Goal: Use online tool/utility: Utilize a website feature to perform a specific function

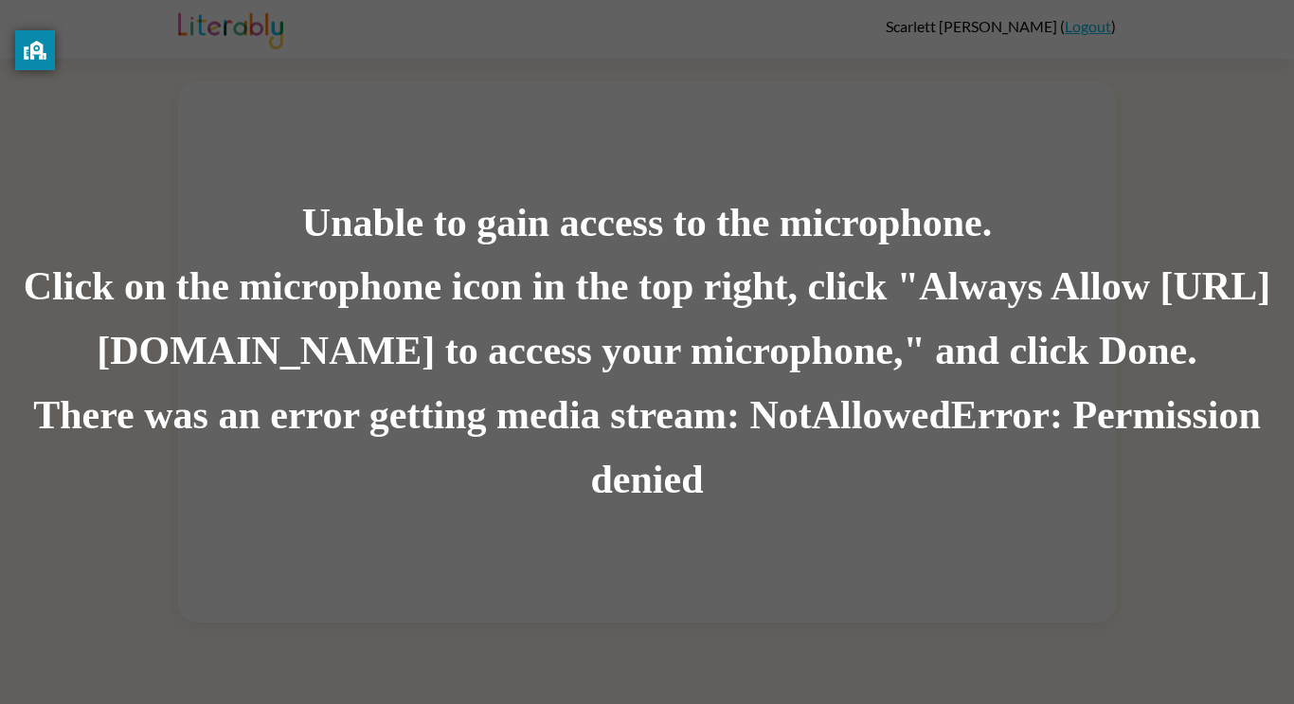
click at [855, 359] on div "Click on the microphone icon in the top right, click "Always Allow [URL][DOMAIN…" at bounding box center [647, 320] width 1294 height 129
click at [762, 310] on div "Click on the microphone icon in the top right, click "Always Allow [URL][DOMAIN…" at bounding box center [647, 320] width 1294 height 129
click at [761, 315] on div "Click on the microphone icon in the top right, click "Always Allow [URL][DOMAIN…" at bounding box center [647, 320] width 1294 height 129
click at [762, 316] on div "Click on the microphone icon in the top right, click "Always Allow [URL][DOMAIN…" at bounding box center [647, 320] width 1294 height 129
click at [841, 285] on div "Click on the microphone icon in the top right, click "Always Allow [URL][DOMAIN…" at bounding box center [647, 320] width 1294 height 129
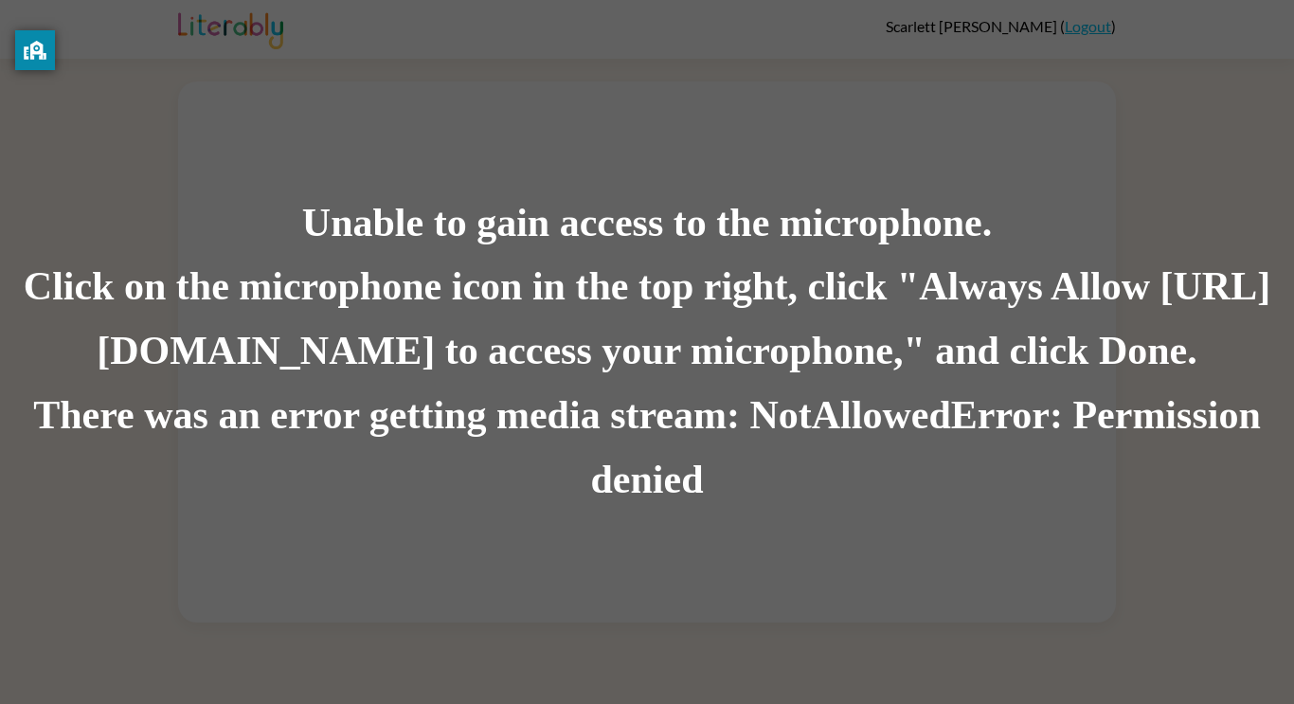
click at [194, 427] on div "There was an error getting media stream: NotAllowedError: Permission denied" at bounding box center [647, 448] width 1294 height 129
click at [195, 428] on div "There was an error getting media stream: NotAllowedError: Permission denied" at bounding box center [647, 448] width 1294 height 129
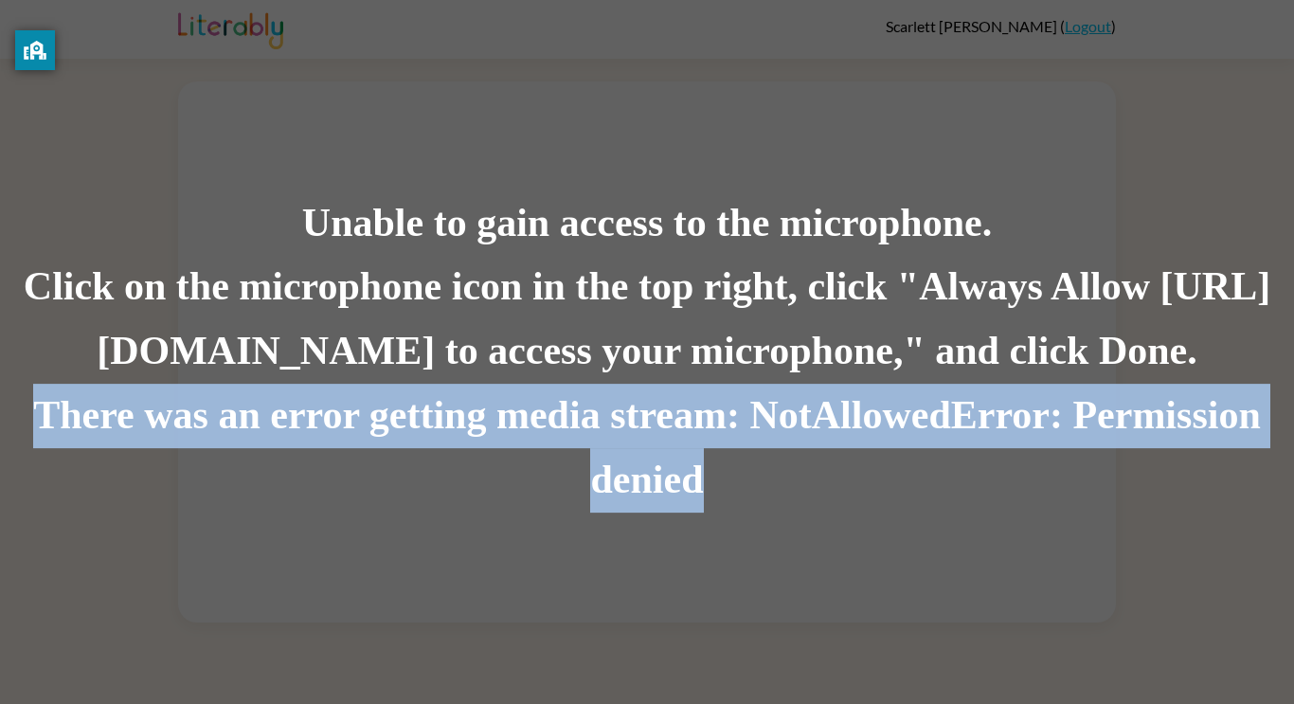
click at [195, 428] on div "There was an error getting media stream: NotAllowedError: Permission denied" at bounding box center [647, 448] width 1294 height 129
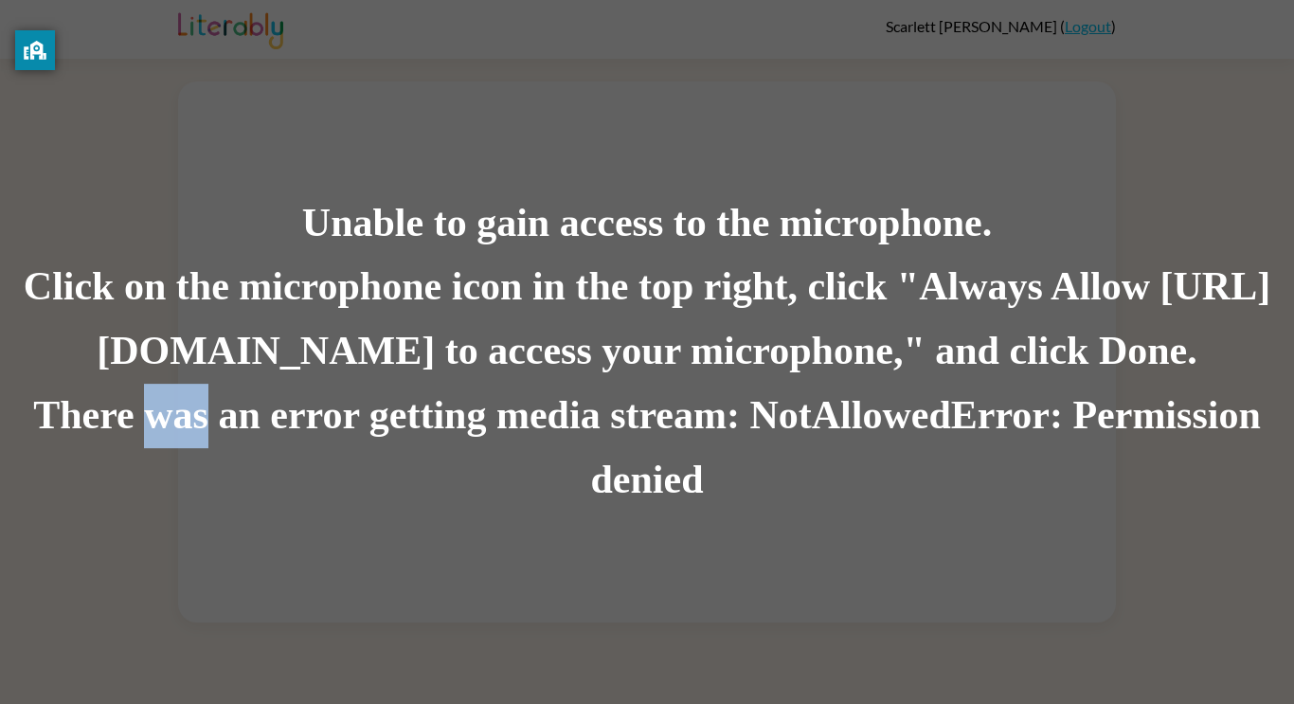
click at [195, 428] on div "There was an error getting media stream: NotAllowedError: Permission denied" at bounding box center [647, 448] width 1294 height 129
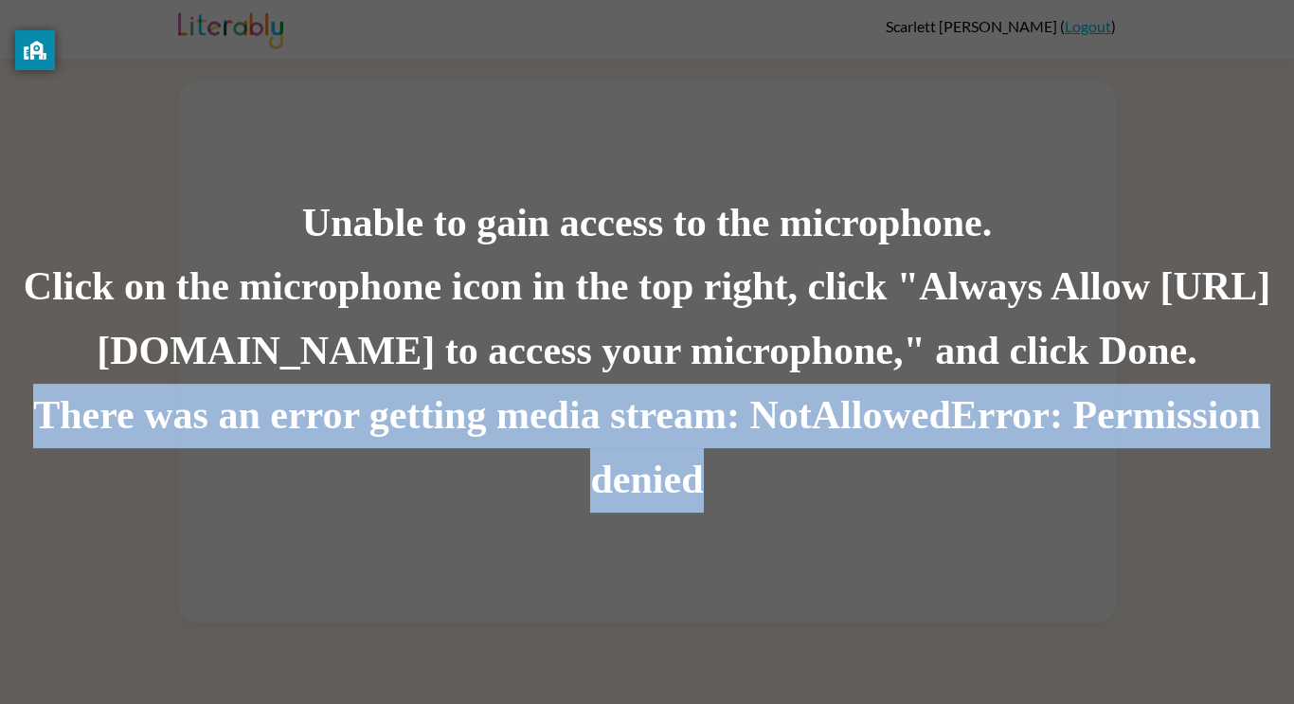
click at [195, 428] on div "There was an error getting media stream: NotAllowedError: Permission denied" at bounding box center [647, 448] width 1294 height 129
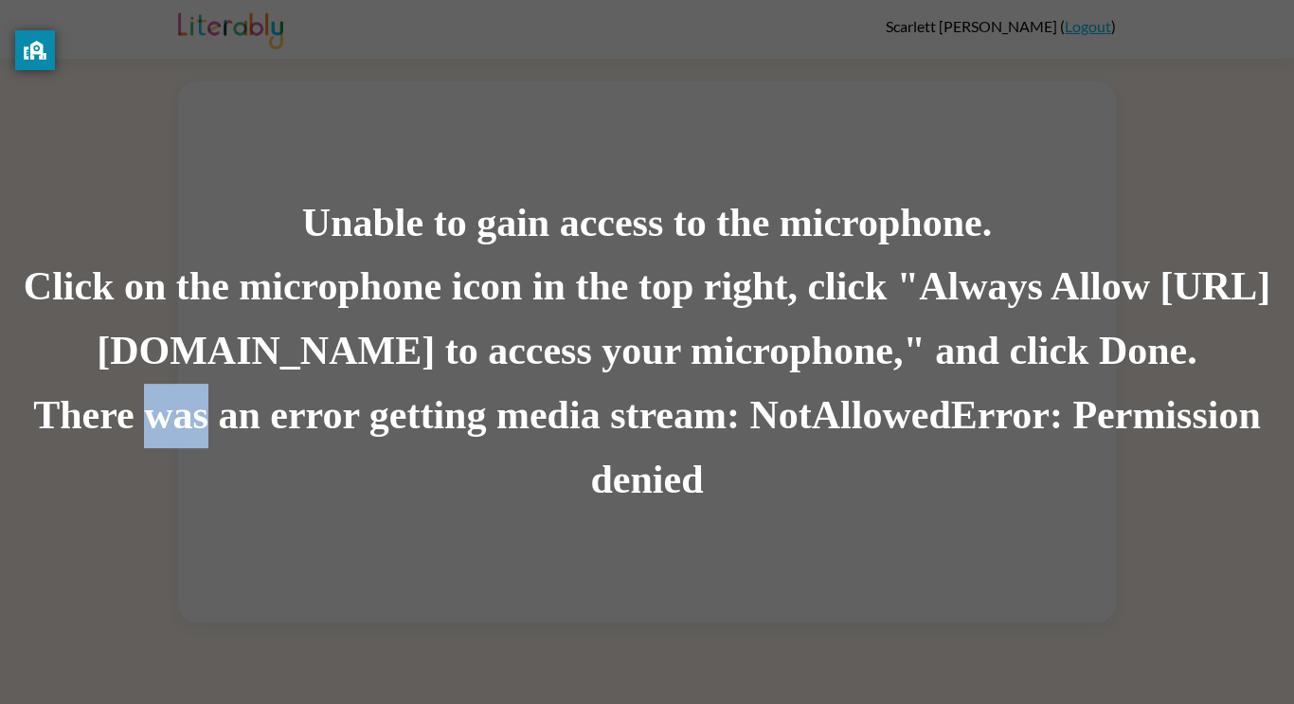
click at [195, 428] on div "There was an error getting media stream: NotAllowedError: Permission denied" at bounding box center [647, 448] width 1294 height 129
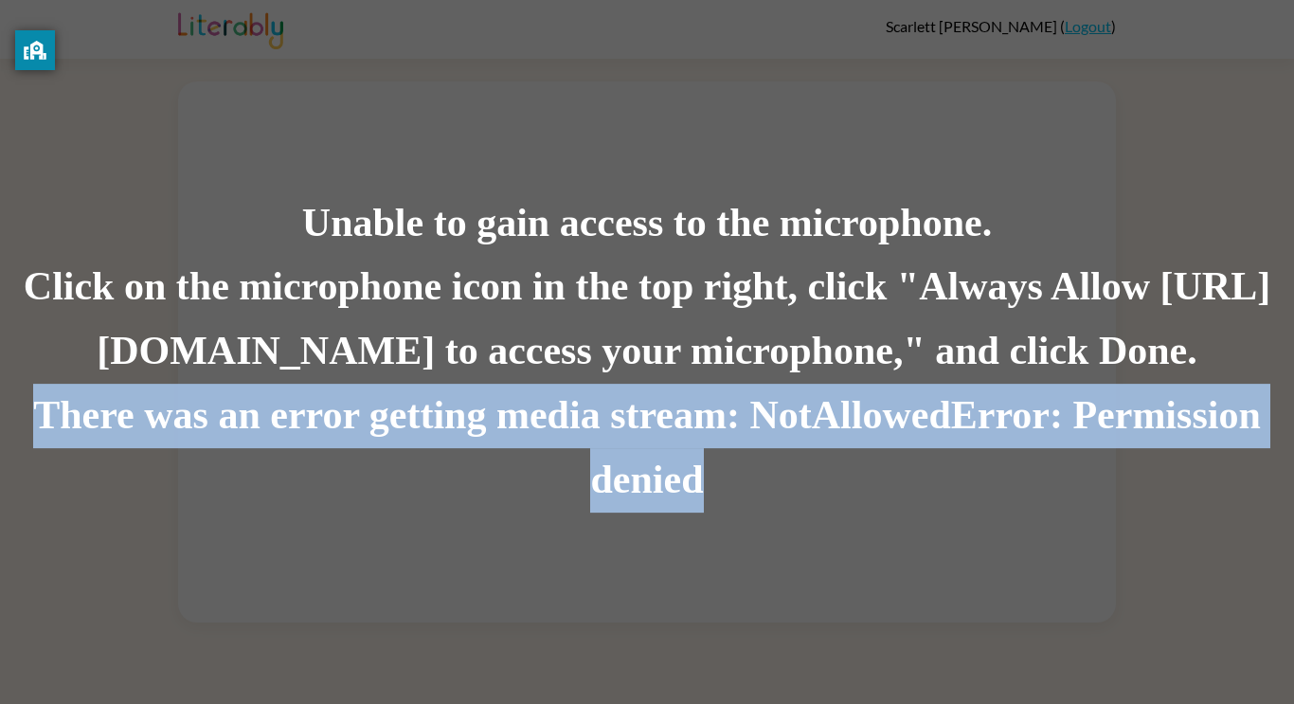
click at [188, 432] on div "There was an error getting media stream: NotAllowedError: Permission denied" at bounding box center [647, 448] width 1294 height 129
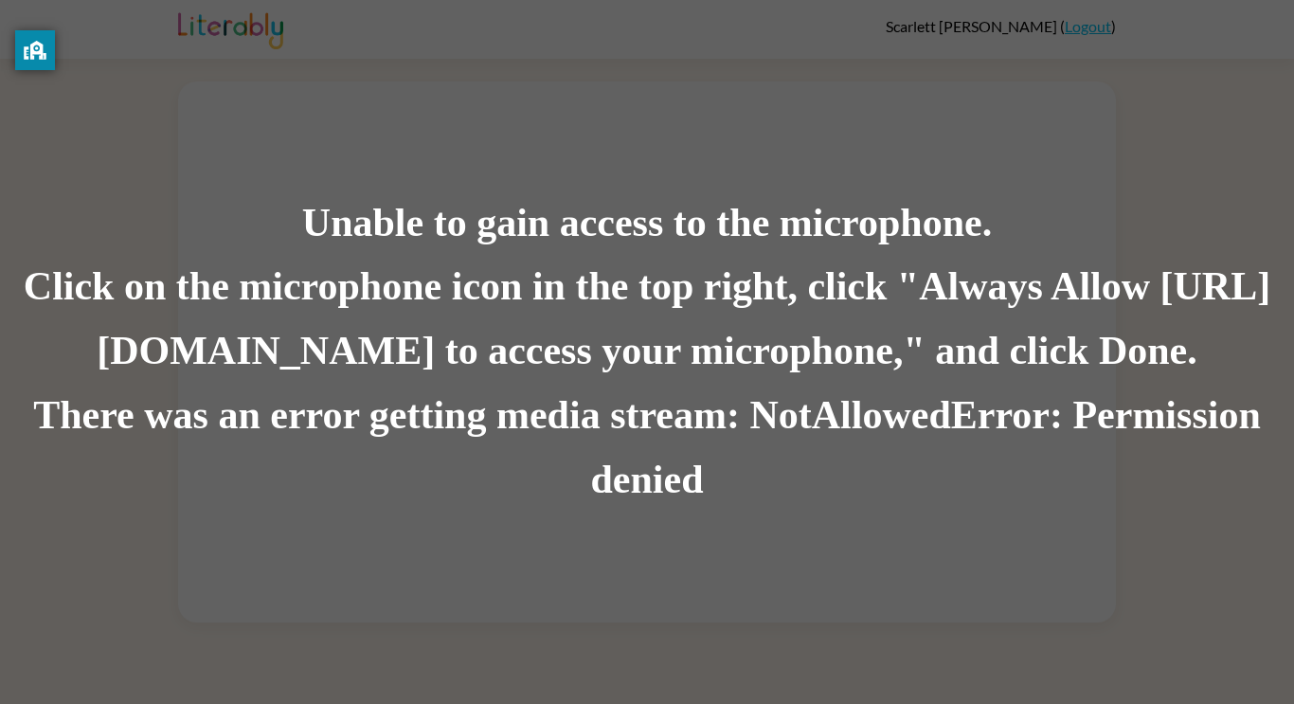
click at [768, 394] on div "There was an error getting media stream: NotAllowedError: Permission denied" at bounding box center [647, 448] width 1294 height 129
click at [878, 433] on div "There was an error getting media stream: NotAllowedError: Permission denied" at bounding box center [647, 448] width 1294 height 129
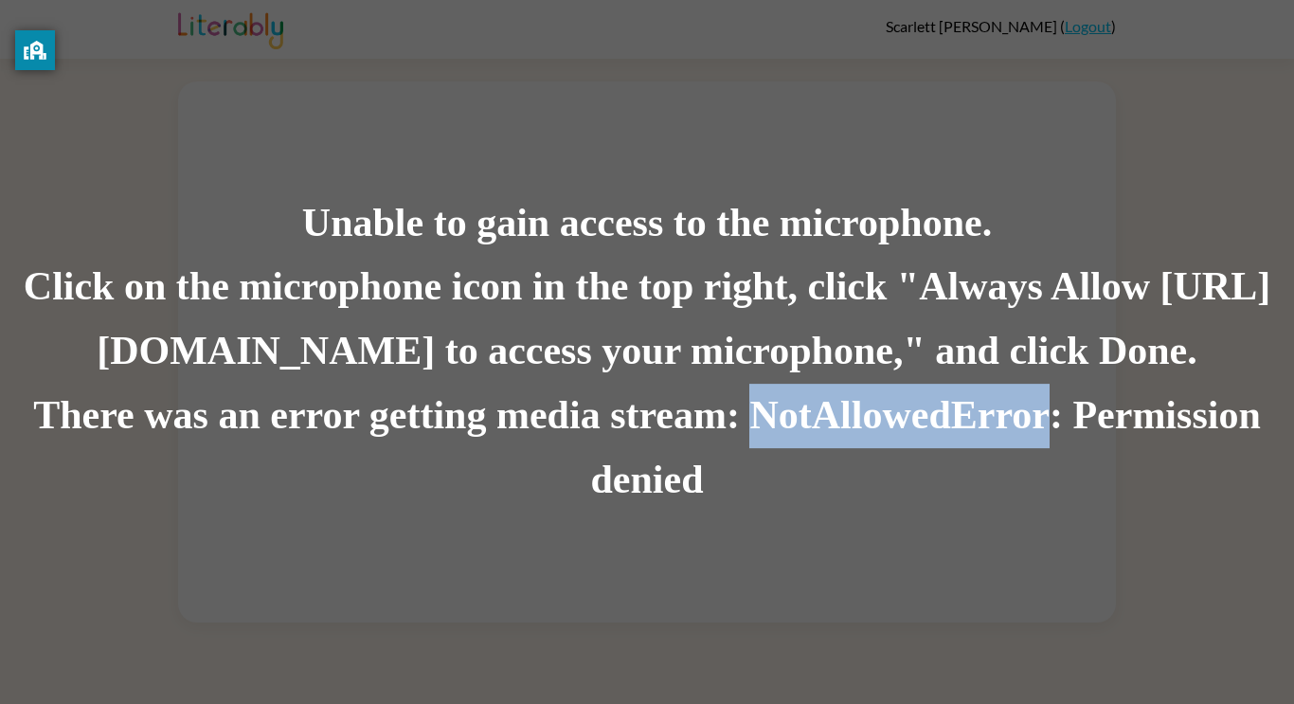
click at [878, 433] on div "There was an error getting media stream: NotAllowedError: Permission denied" at bounding box center [647, 448] width 1294 height 129
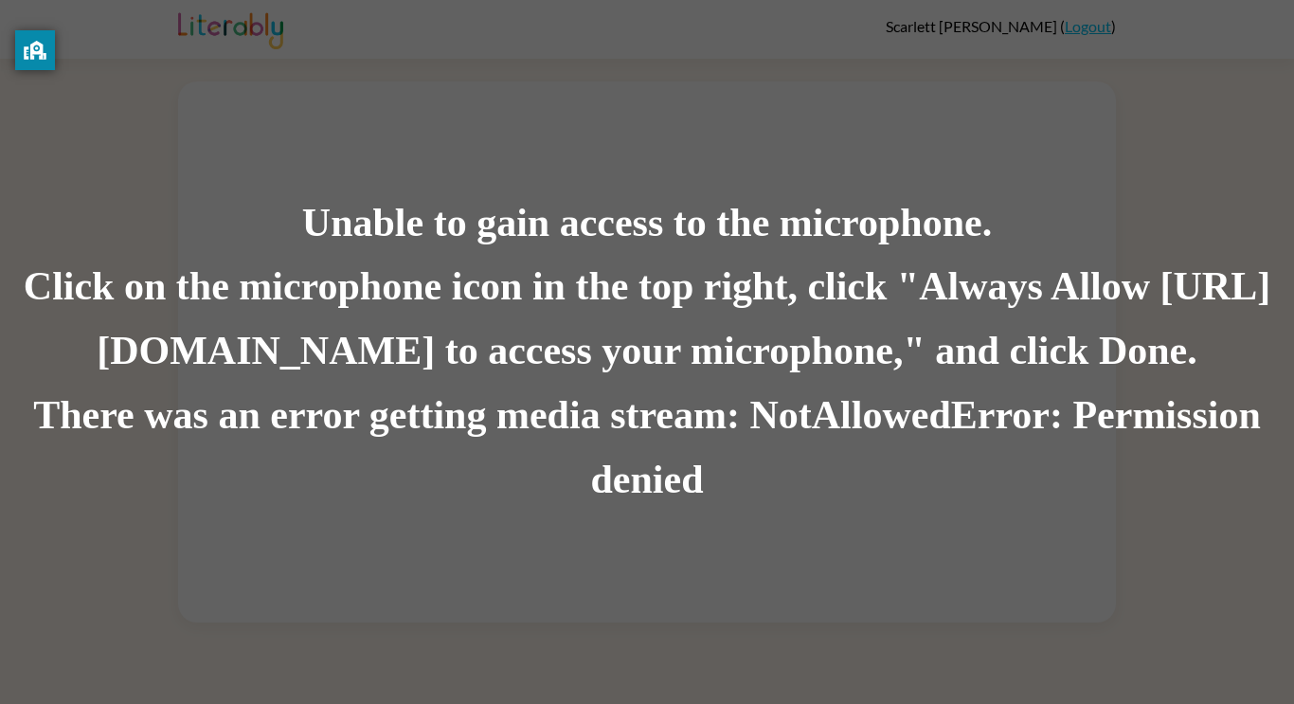
click at [660, 469] on div "There was an error getting media stream: NotAllowedError: Permission denied" at bounding box center [647, 448] width 1294 height 129
click at [666, 428] on div "There was an error getting media stream: NotAllowedError: Permission denied" at bounding box center [647, 448] width 1294 height 129
click at [34, 45] on icon "privacy banner" at bounding box center [35, 50] width 23 height 20
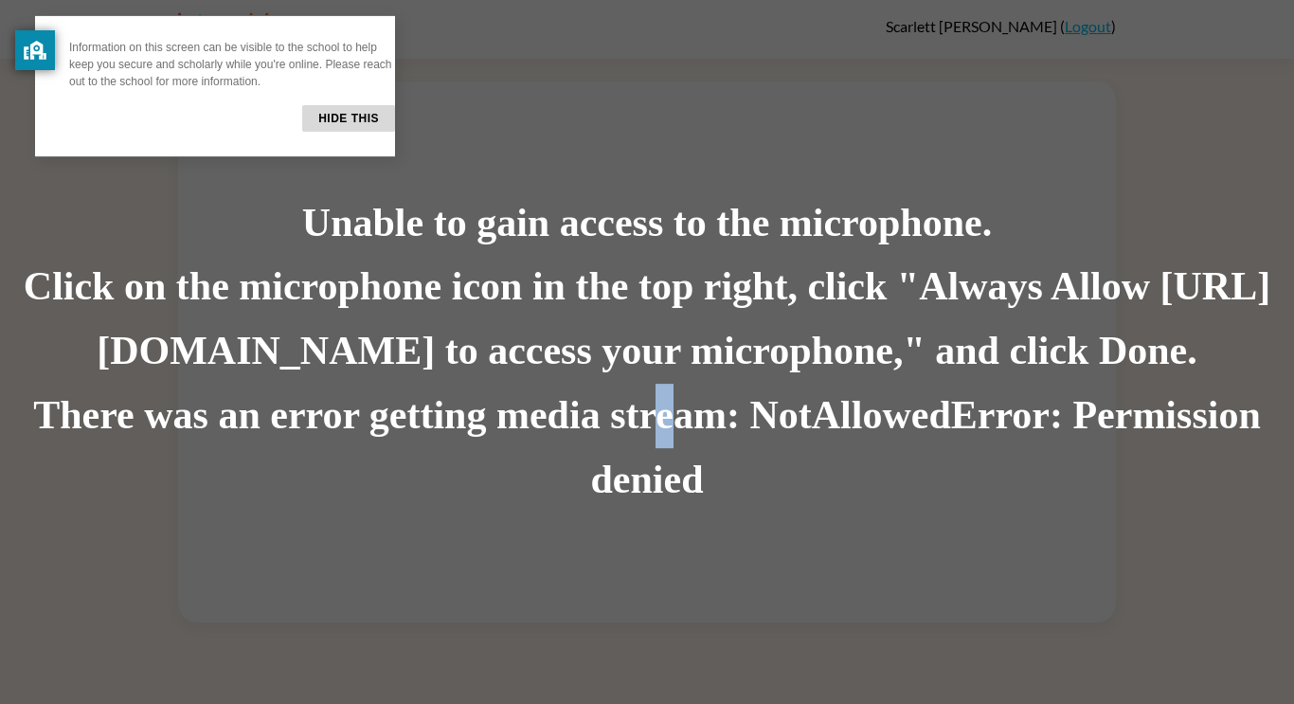
click at [310, 124] on button "Hide this" at bounding box center [348, 118] width 93 height 27
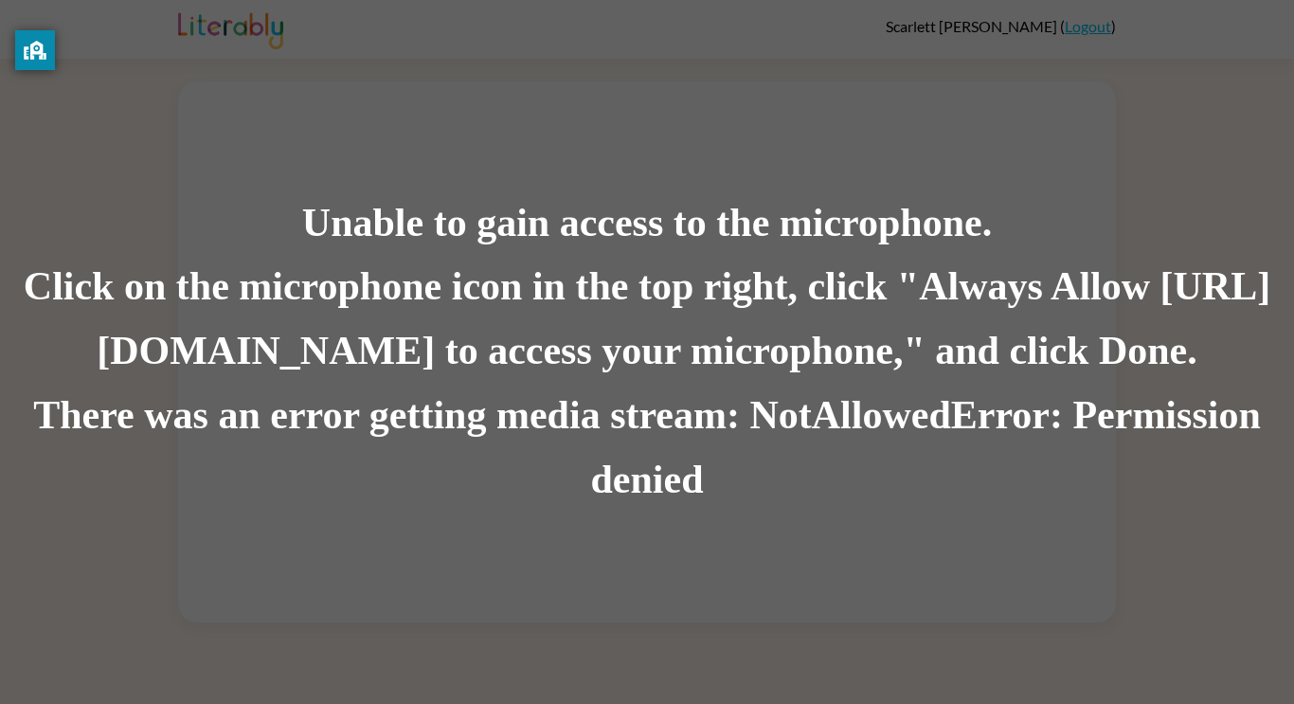
click at [966, 359] on div "Click on the microphone icon in the top right, click "Always Allow [URL][DOMAIN…" at bounding box center [647, 320] width 1294 height 129
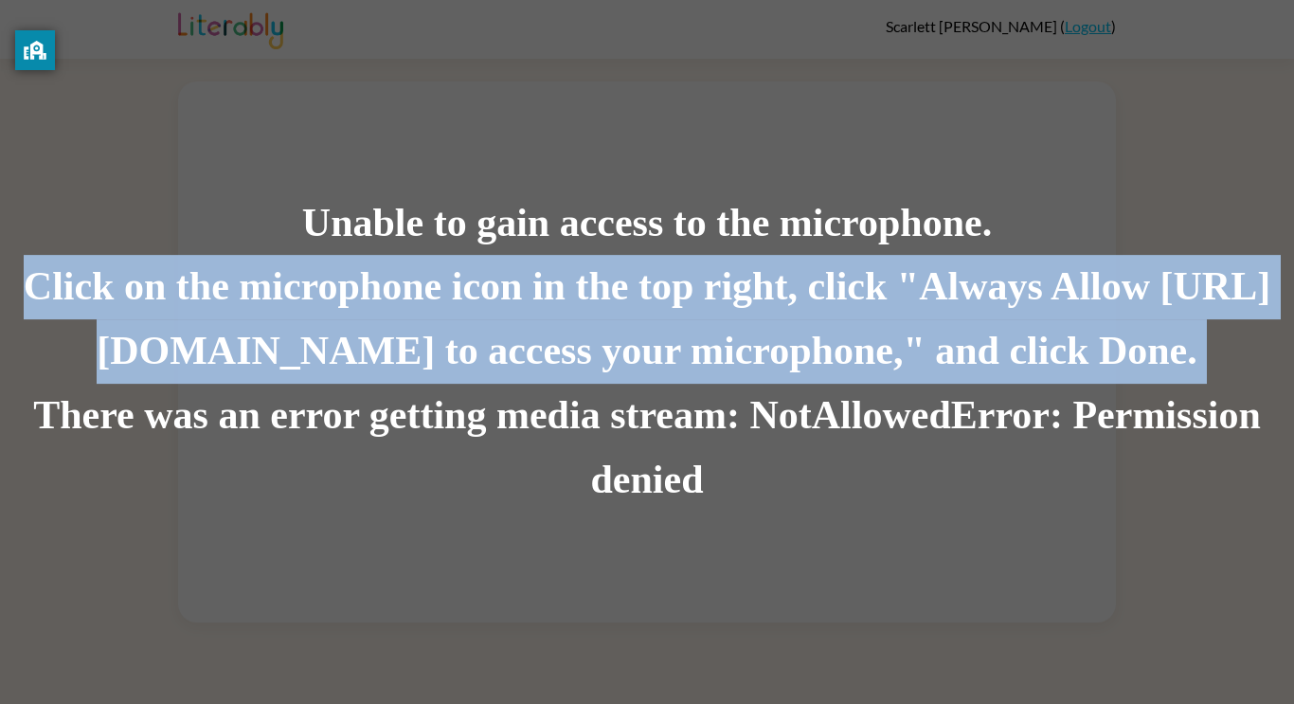
click at [966, 359] on div "Click on the microphone icon in the top right, click "Always Allow [URL][DOMAIN…" at bounding box center [647, 320] width 1294 height 129
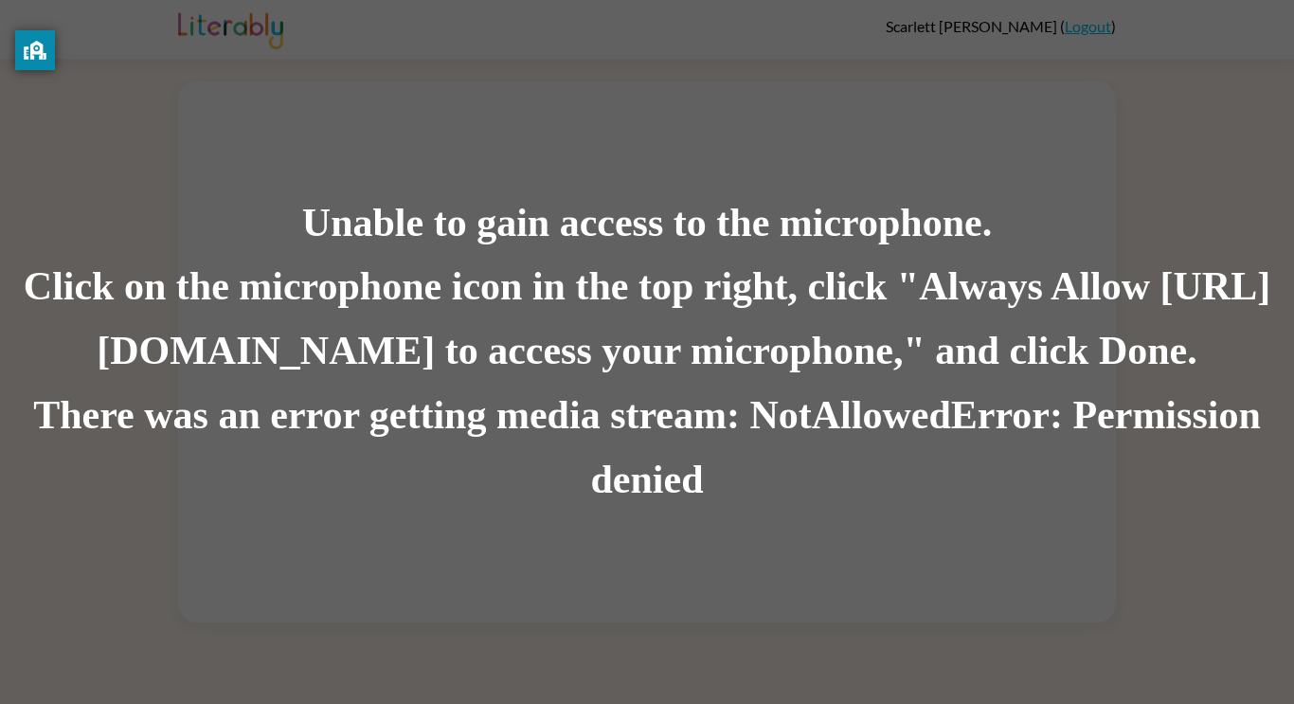
click at [904, 237] on div "Unable to gain access to the microphone." at bounding box center [647, 223] width 1294 height 64
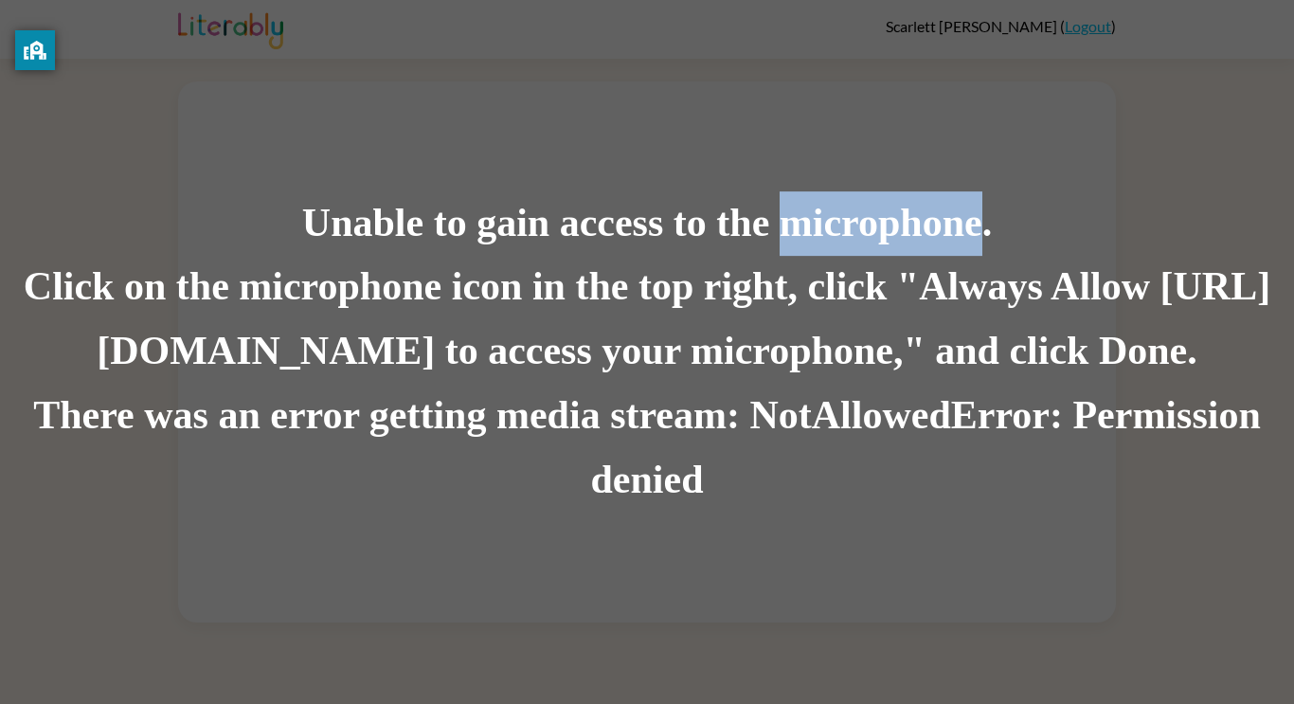
click at [904, 237] on div "Unable to gain access to the microphone." at bounding box center [647, 223] width 1294 height 64
click at [947, 542] on div "Unable to gain access to the microphone. Click on the microphone icon in the to…" at bounding box center [647, 352] width 1294 height 704
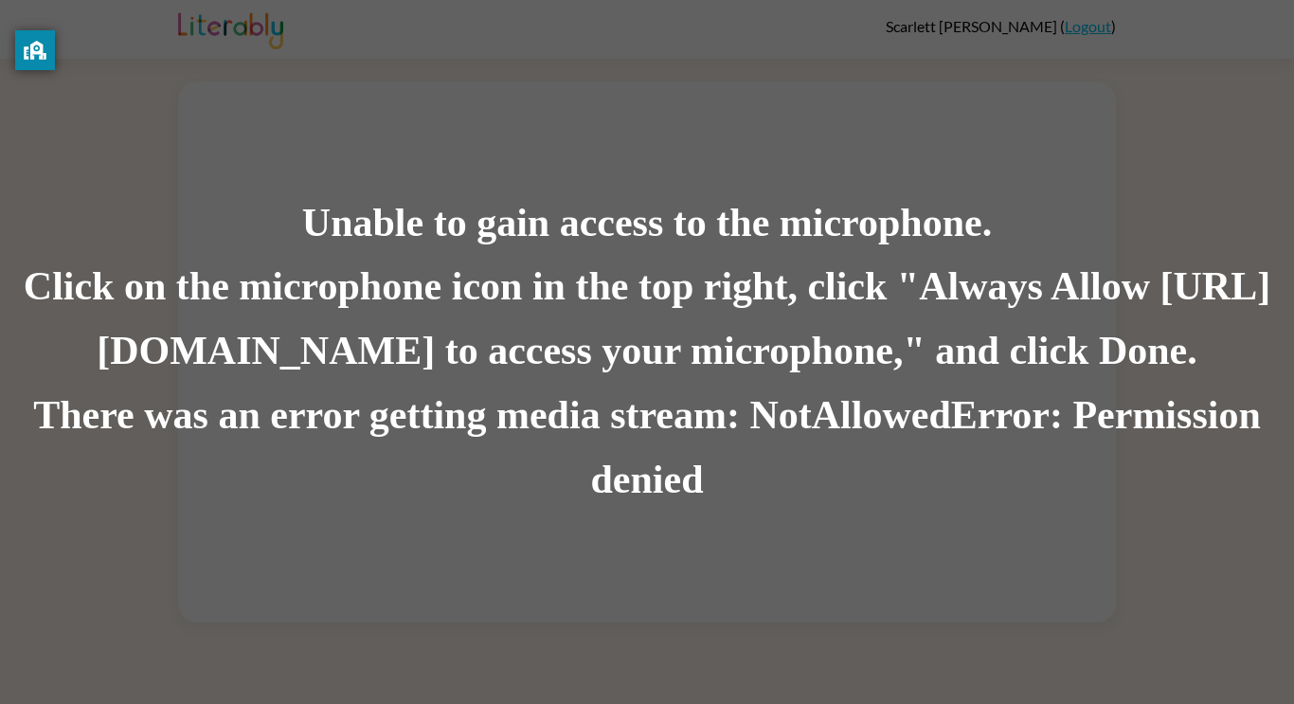
click at [947, 542] on div "Unable to gain access to the microphone. Click on the microphone icon in the to…" at bounding box center [647, 352] width 1294 height 704
click at [633, 330] on div "Click on the microphone icon in the top right, click "Always Allow [URL][DOMAIN…" at bounding box center [647, 320] width 1294 height 129
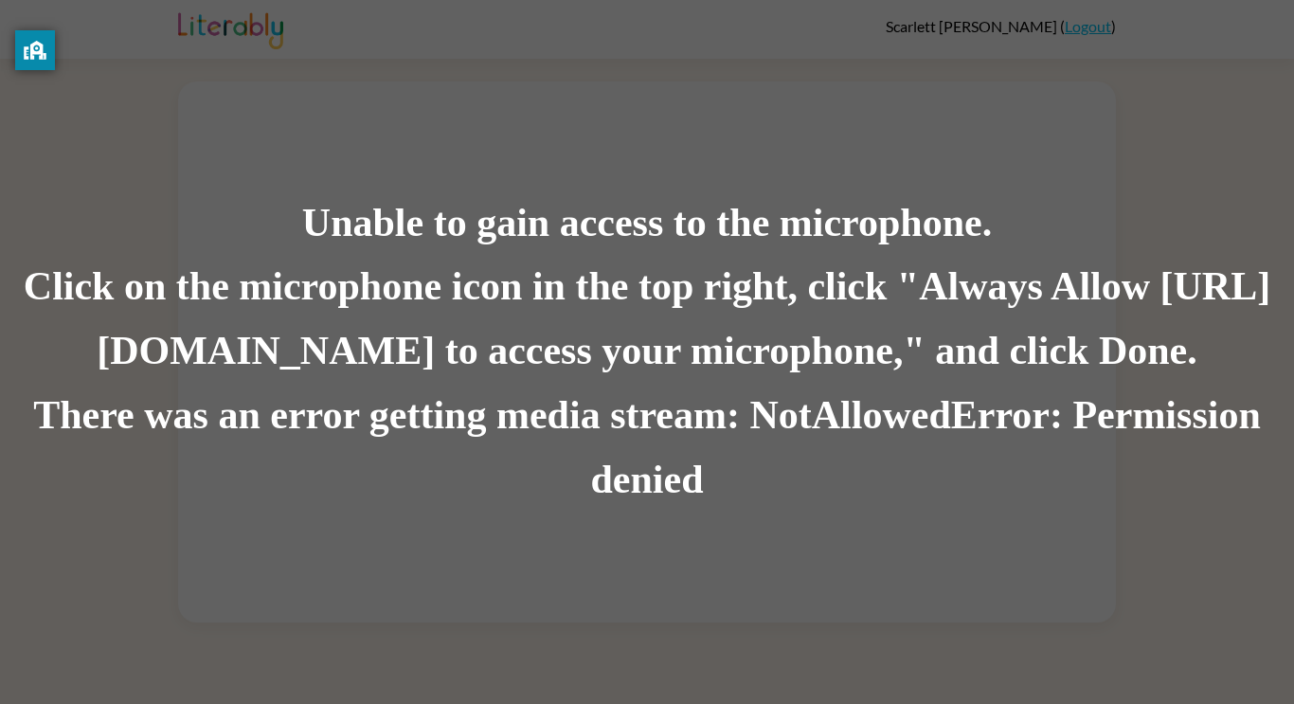
click at [649, 505] on div "There was an error getting media stream: NotAllowedError: Permission denied" at bounding box center [647, 448] width 1294 height 129
click at [650, 485] on div "There was an error getting media stream: NotAllowedError: Permission denied" at bounding box center [647, 448] width 1294 height 129
click at [670, 508] on div "There was an error getting media stream: NotAllowedError: Permission denied" at bounding box center [647, 448] width 1294 height 129
click at [661, 501] on div "There was an error getting media stream: NotAllowedError: Permission denied" at bounding box center [647, 448] width 1294 height 129
click at [615, 476] on div "There was an error getting media stream: NotAllowedError: Permission denied" at bounding box center [647, 448] width 1294 height 129
